Goal: Task Accomplishment & Management: Use online tool/utility

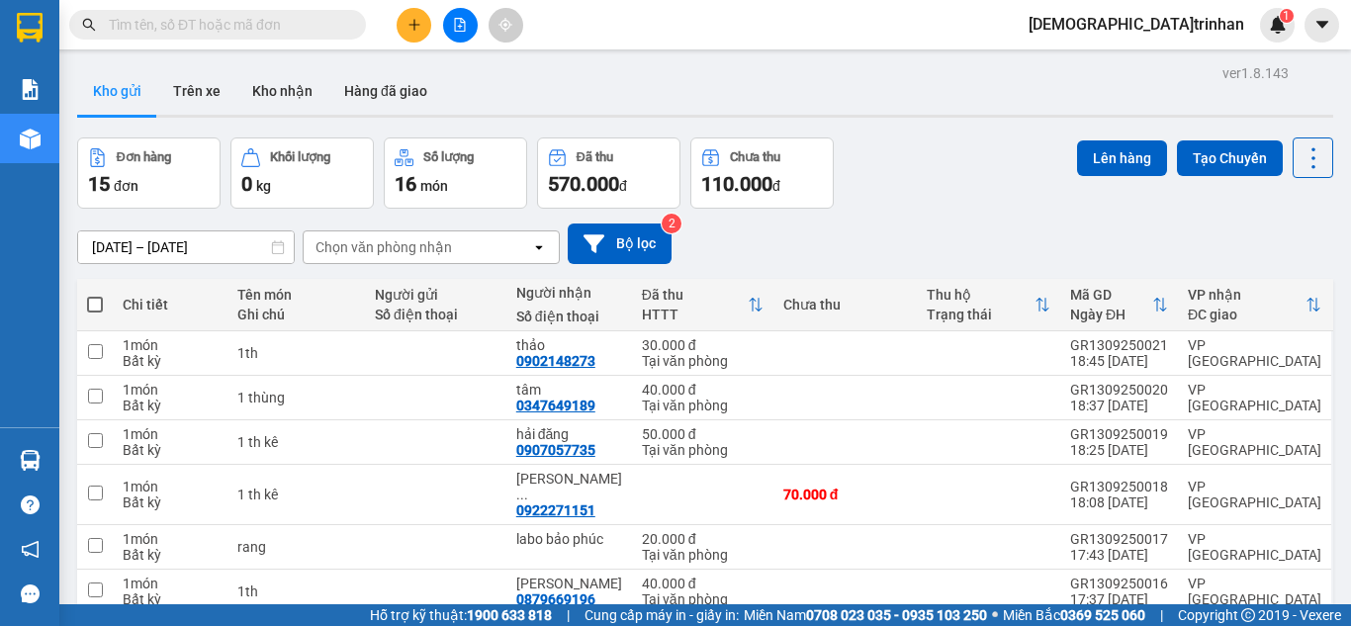
click at [267, 43] on div "Kết quả [PERSON_NAME] ( 0 ) Bộ lọc No Data dieu.trinhan 1" at bounding box center [675, 24] width 1351 height 49
click at [267, 25] on input "text" at bounding box center [225, 25] width 233 height 22
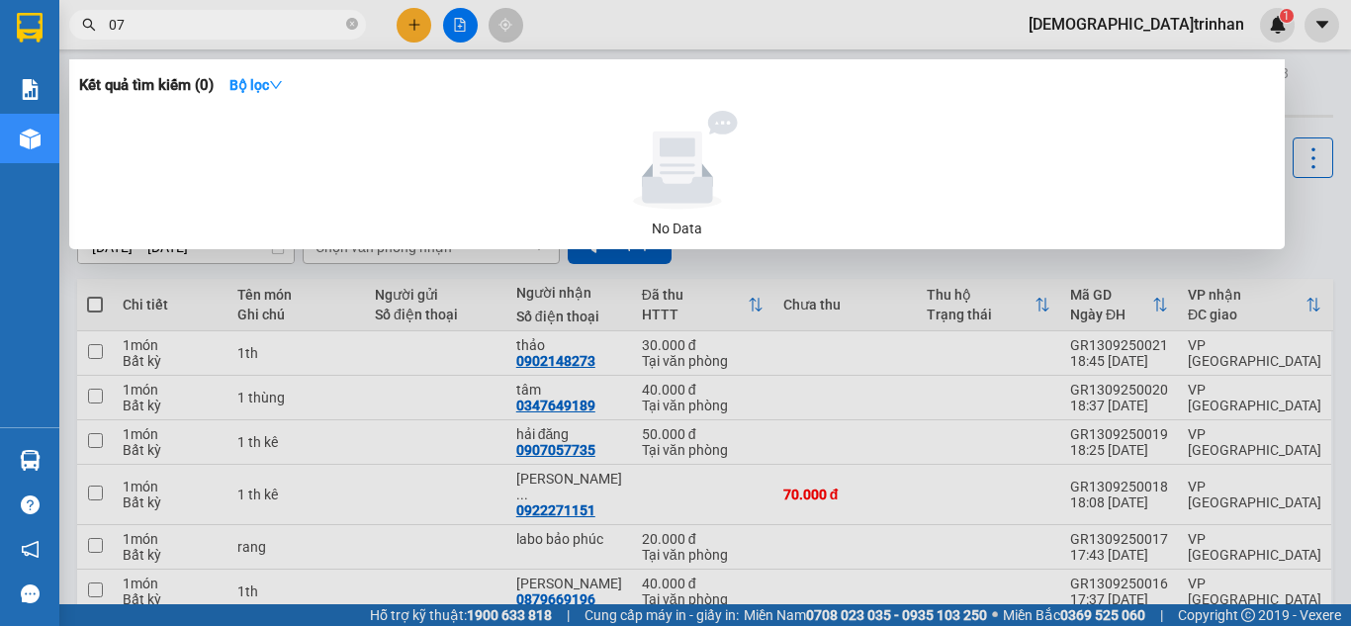
type input "073"
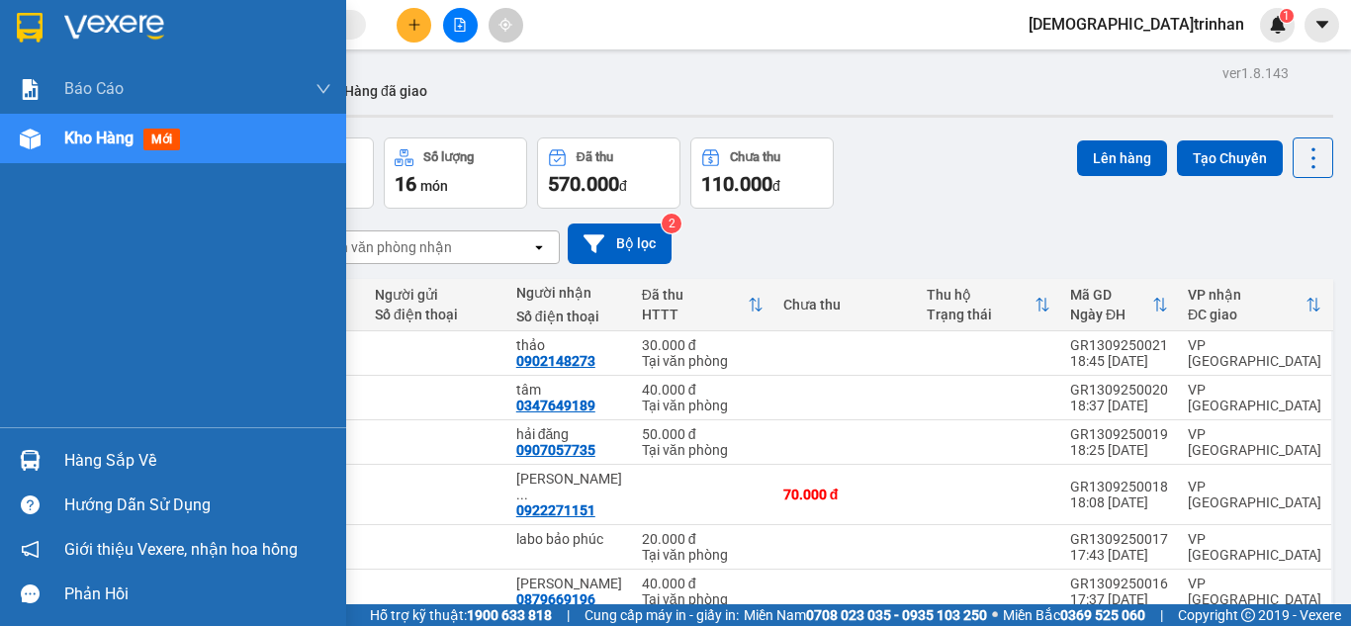
click at [44, 449] on div at bounding box center [30, 460] width 35 height 35
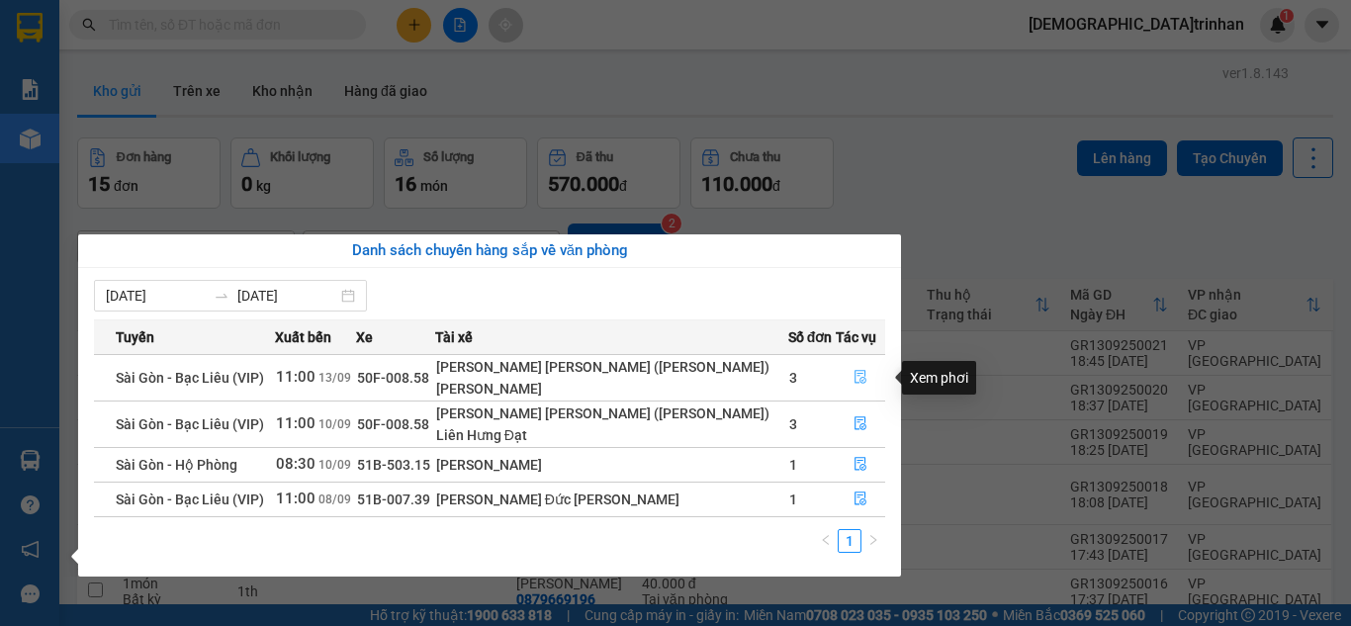
click at [855, 370] on icon "file-done" at bounding box center [860, 377] width 14 height 14
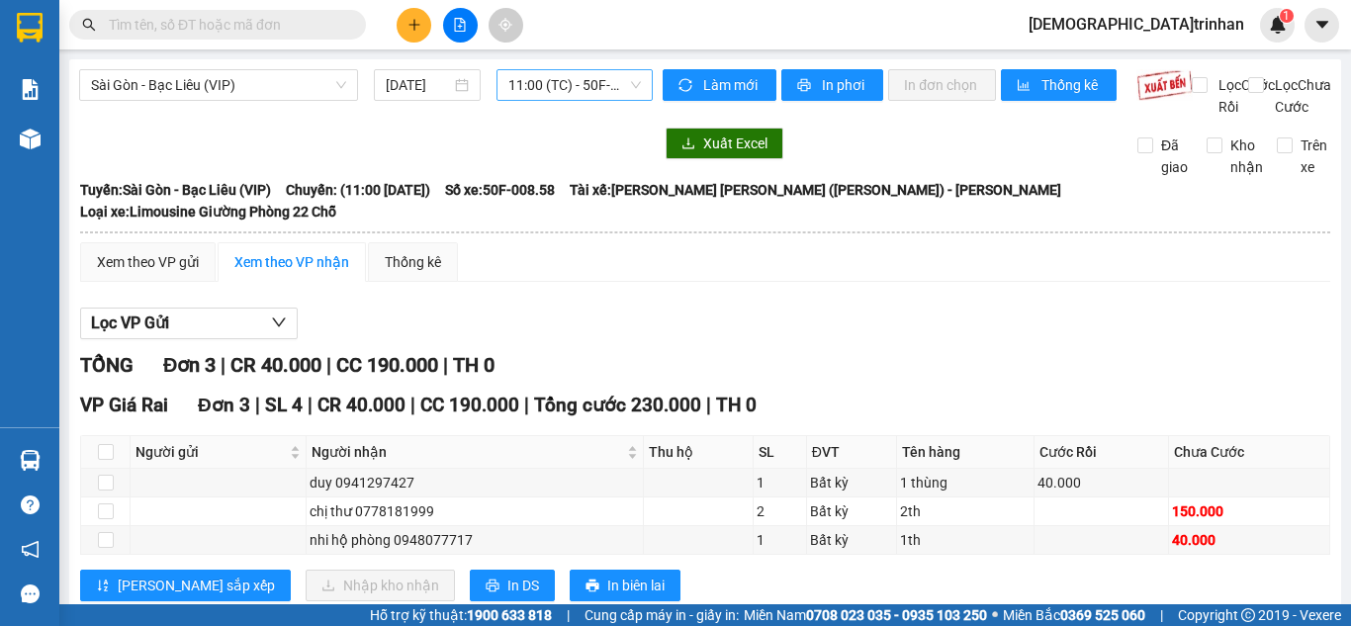
click at [533, 95] on span "11:00 (TC) - 50F-008.58" at bounding box center [574, 85] width 133 height 30
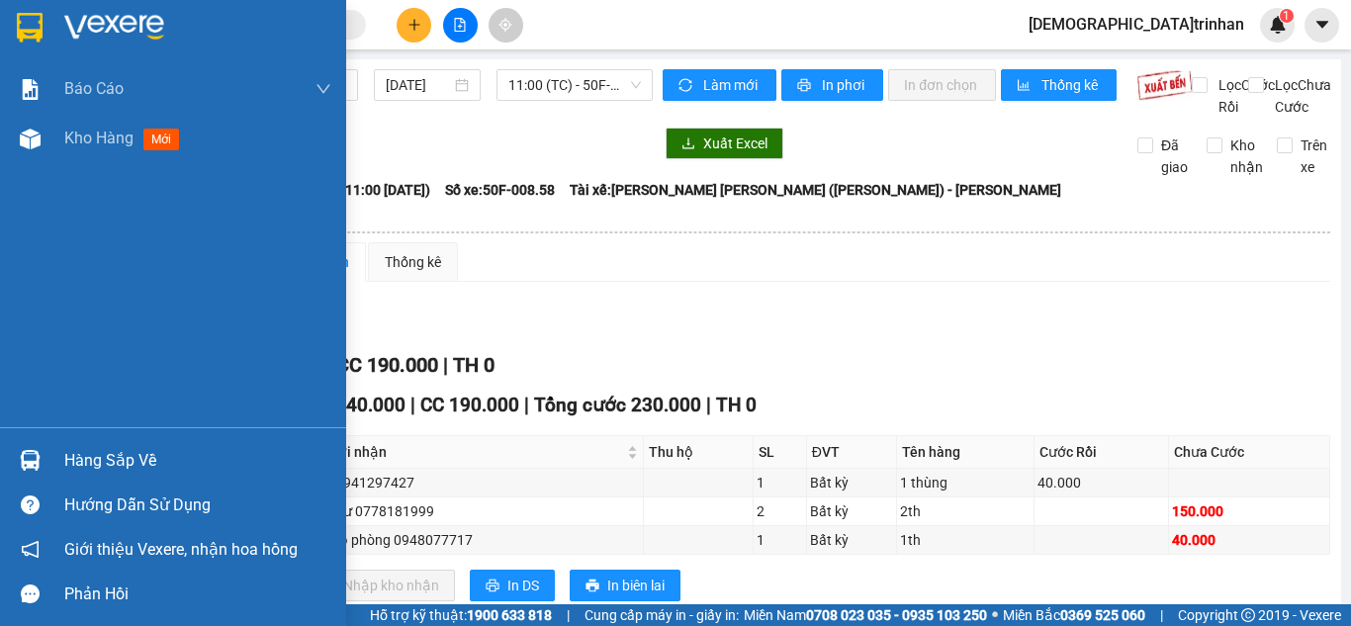
click at [45, 466] on div at bounding box center [30, 460] width 35 height 35
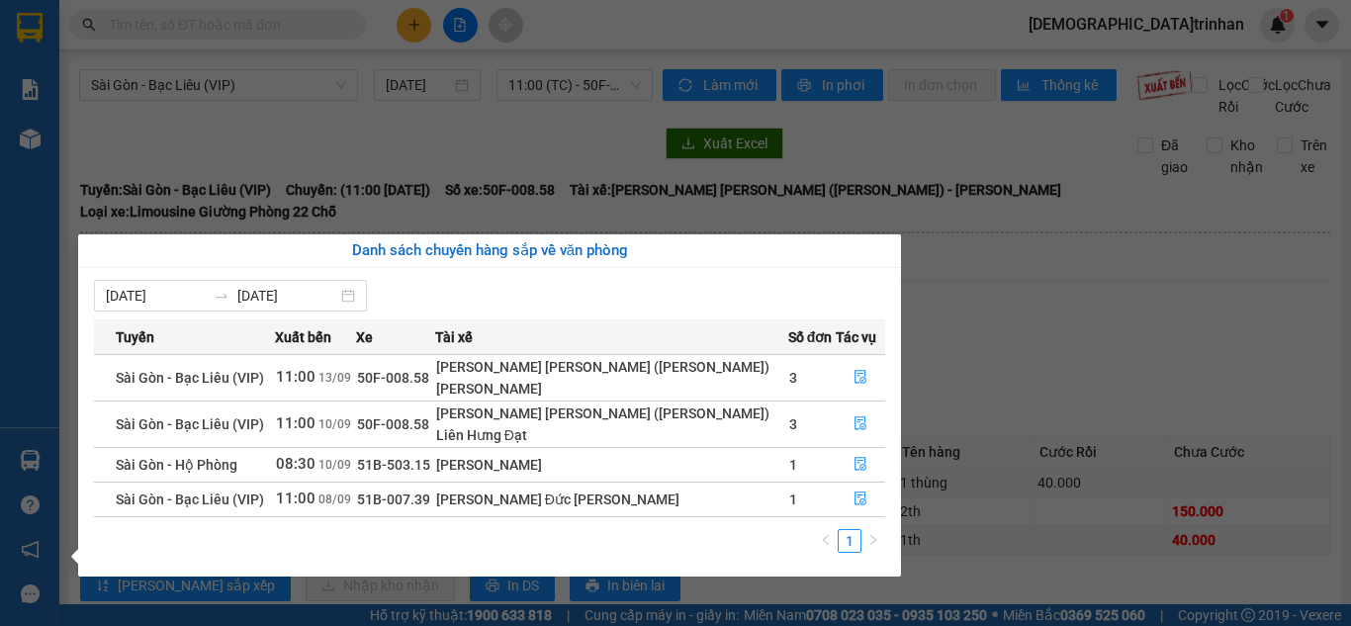
click at [476, 88] on section "Kết quả [PERSON_NAME] ( 0 ) Bộ lọc No Data dieu.trinhan 1 [PERSON_NAME] BC [PER…" at bounding box center [675, 313] width 1351 height 626
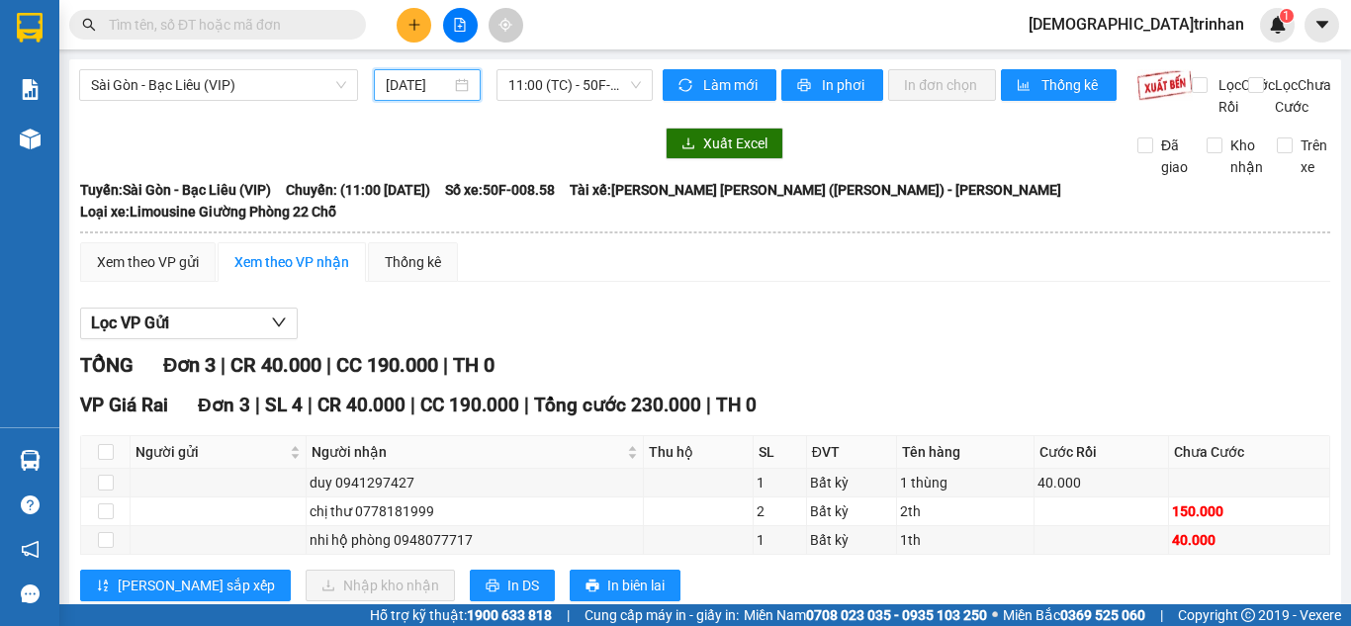
scroll to position [0, 6]
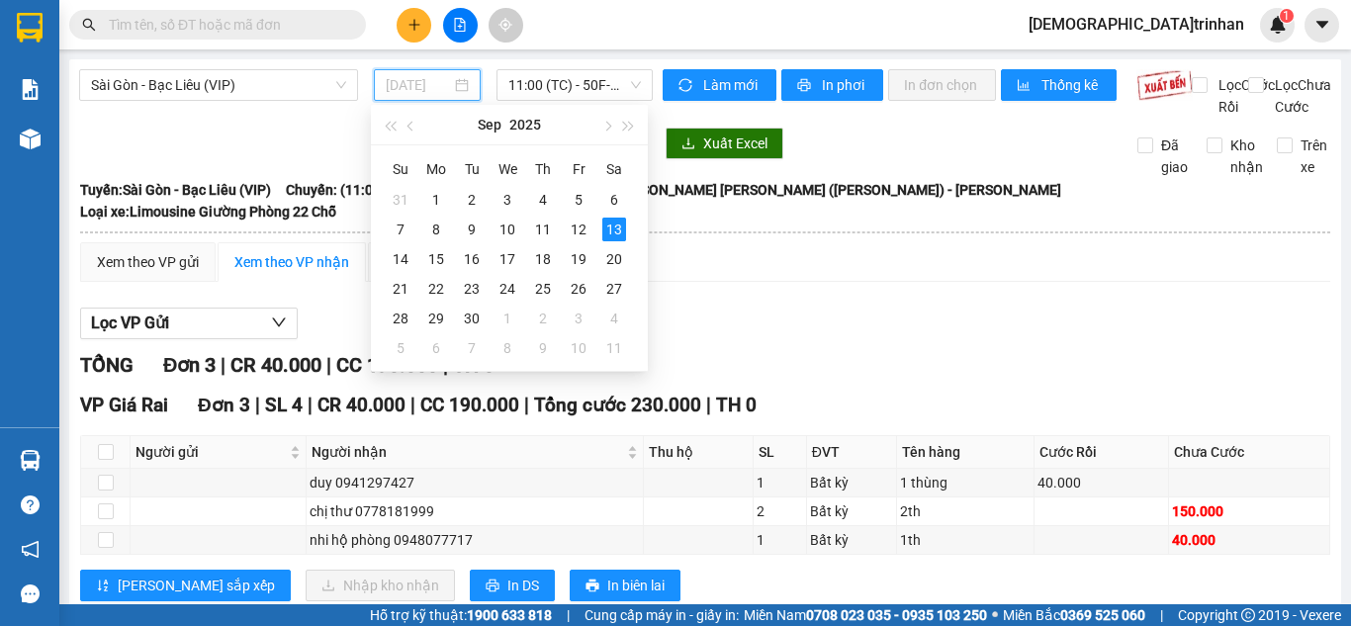
type input "[DATE]"
click at [262, 23] on input "text" at bounding box center [225, 25] width 233 height 22
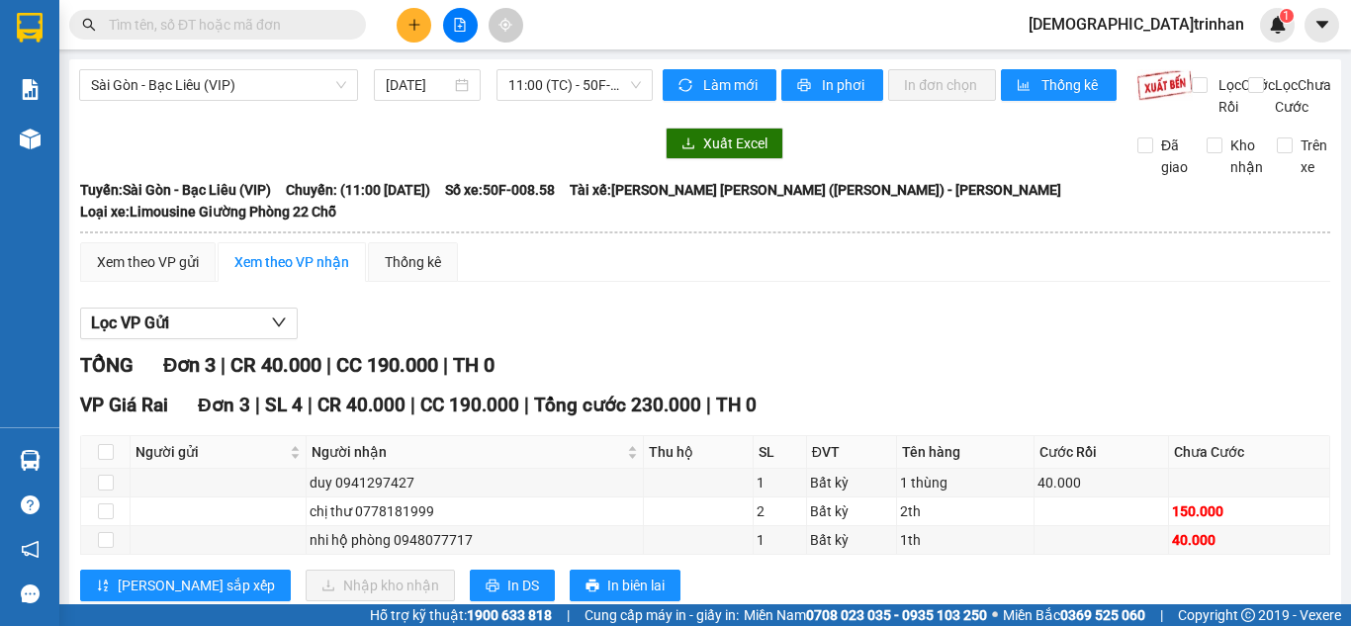
scroll to position [0, 0]
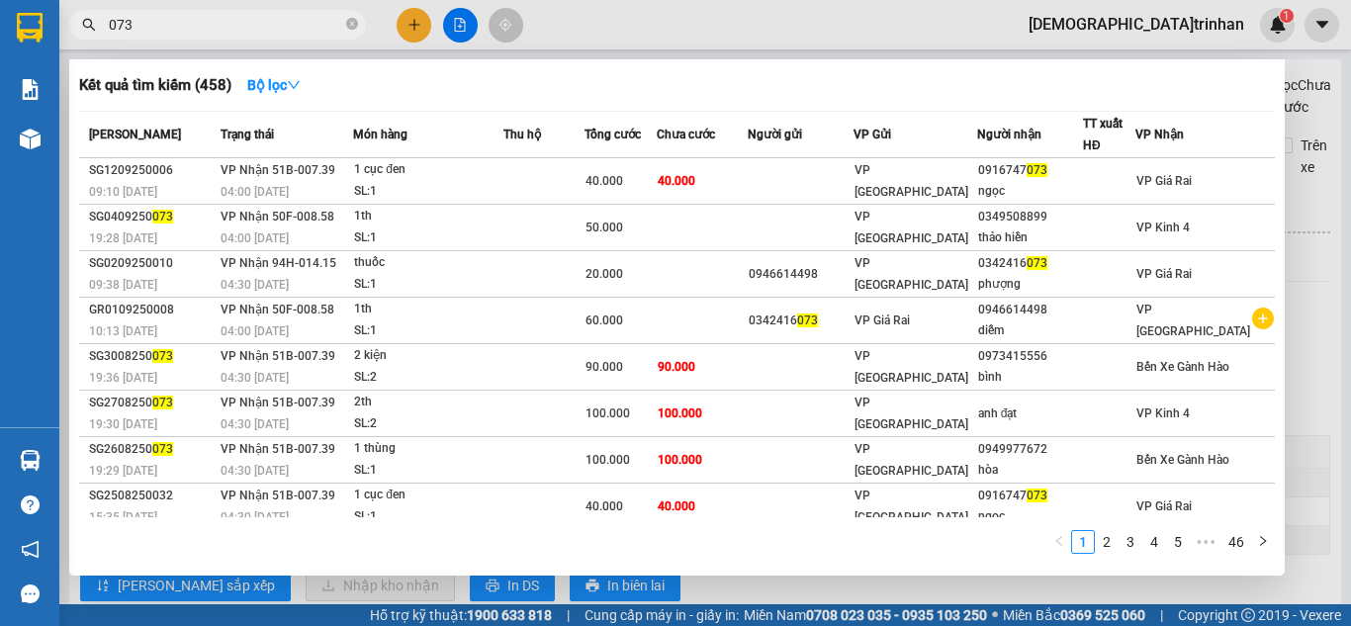
type input "073"
drag, startPoint x: 0, startPoint y: 577, endPoint x: 656, endPoint y: 22, distance: 858.9
click at [656, 22] on div at bounding box center [675, 313] width 1351 height 626
